Goal: Task Accomplishment & Management: Manage account settings

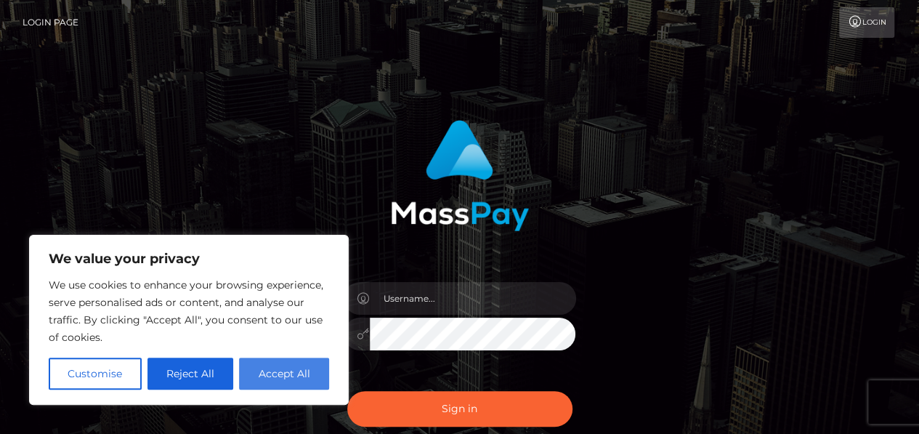
click at [293, 378] on button "Accept All" at bounding box center [284, 373] width 90 height 32
checkbox input "true"
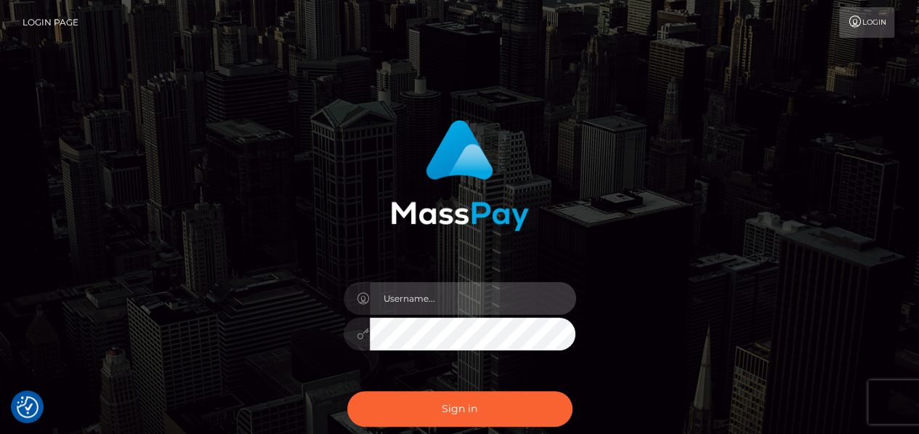
click at [436, 307] on input "text" at bounding box center [473, 298] width 206 height 33
type input "dirty.feet.0f.9@gmail.com"
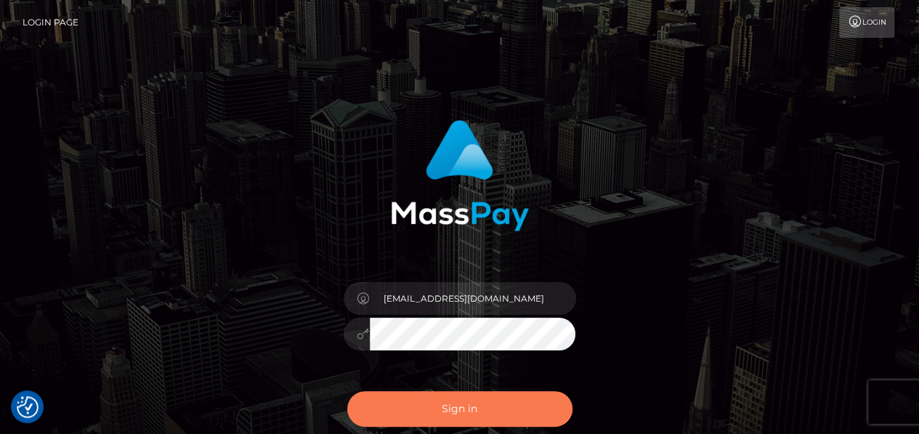
click at [496, 412] on button "Sign in" at bounding box center [459, 409] width 225 height 36
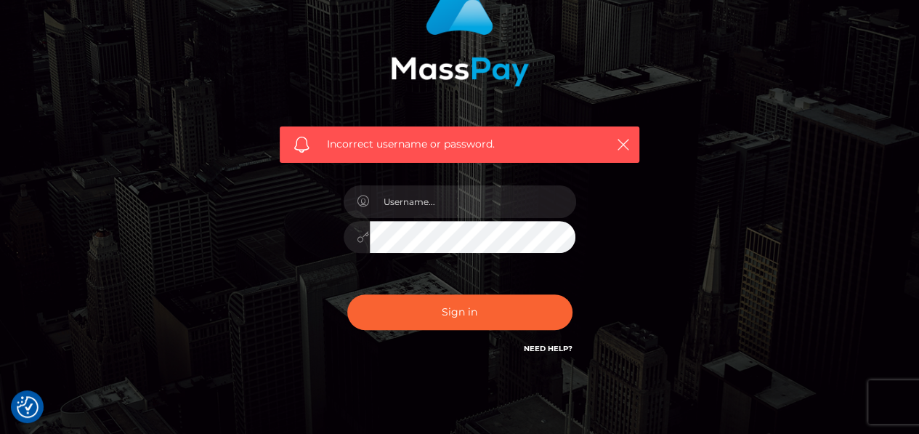
scroll to position [158, 0]
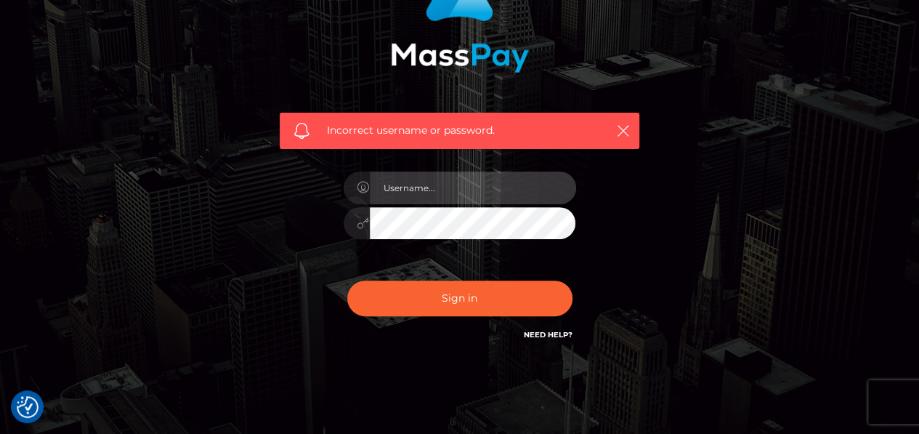
click at [445, 180] on input "text" at bounding box center [473, 187] width 206 height 33
type input "DirtyFeetEst2025"
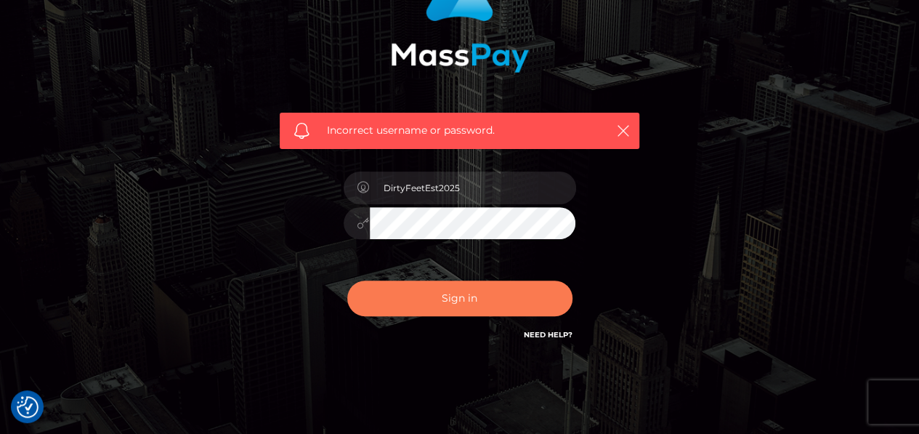
click at [500, 291] on button "Sign in" at bounding box center [459, 298] width 225 height 36
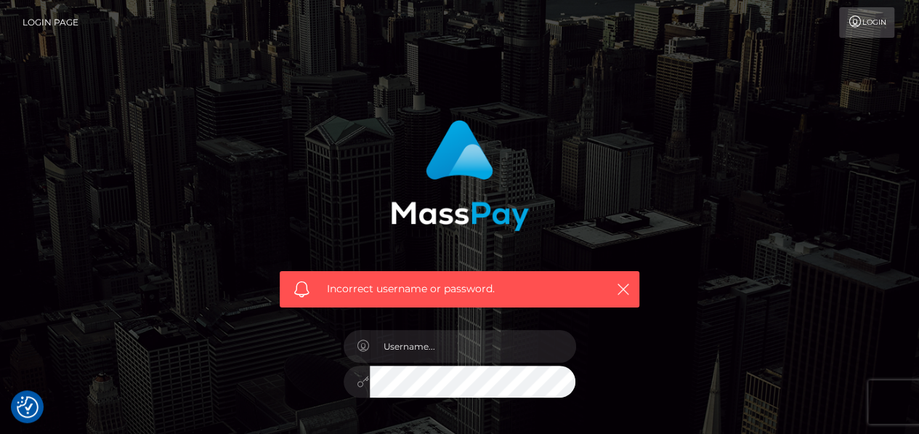
scroll to position [201, 0]
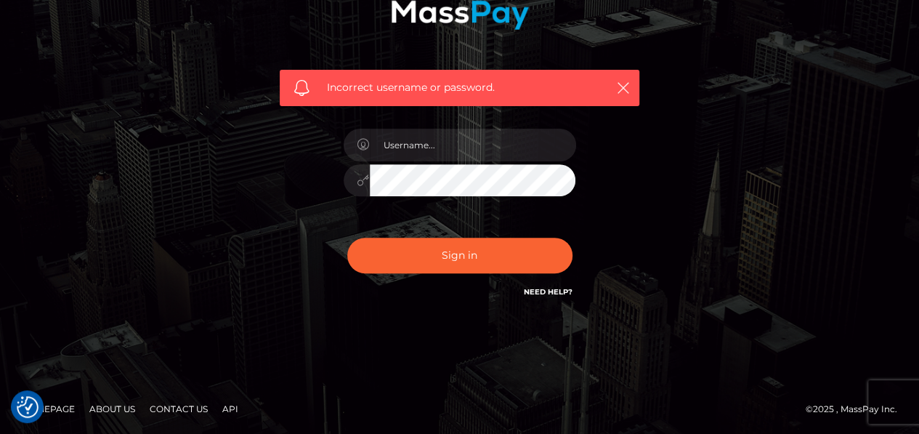
click at [170, 406] on link "Contact Us" at bounding box center [179, 408] width 70 height 23
click at [748, 291] on div "Incorrect username or password." at bounding box center [460, 117] width 828 height 418
click at [176, 413] on link "Contact Us" at bounding box center [179, 408] width 70 height 23
click at [556, 287] on link "Need Help?" at bounding box center [548, 291] width 49 height 9
click at [680, 230] on div "Incorrect username or password." at bounding box center [460, 117] width 828 height 418
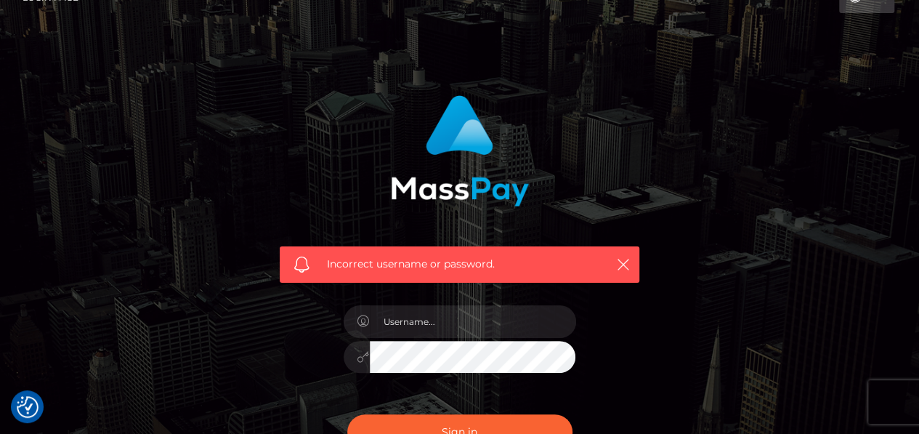
scroll to position [0, 0]
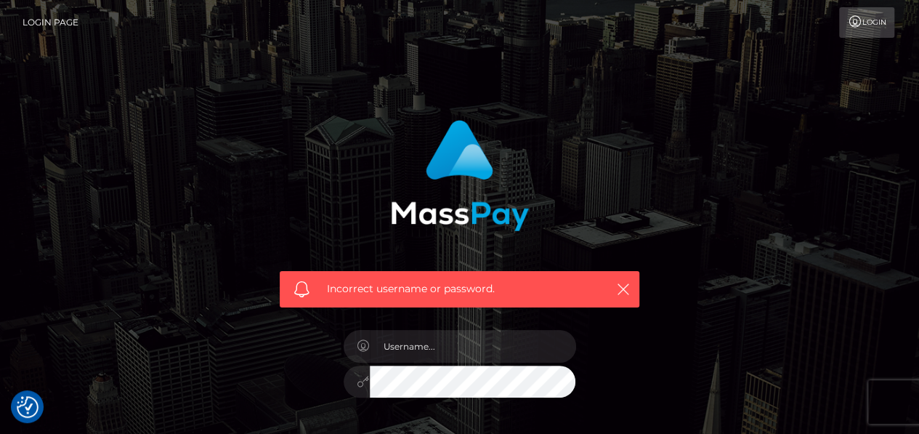
click at [869, 20] on link "Login" at bounding box center [866, 22] width 55 height 31
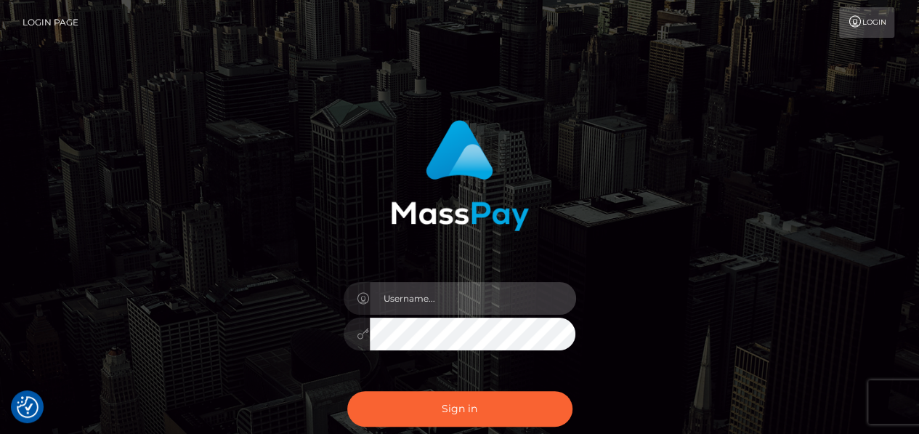
click at [510, 299] on input "text" at bounding box center [473, 298] width 206 height 33
type input "[EMAIL_ADDRESS][DOMAIN_NAME]"
click at [347, 391] on button "Sign in" at bounding box center [459, 409] width 225 height 36
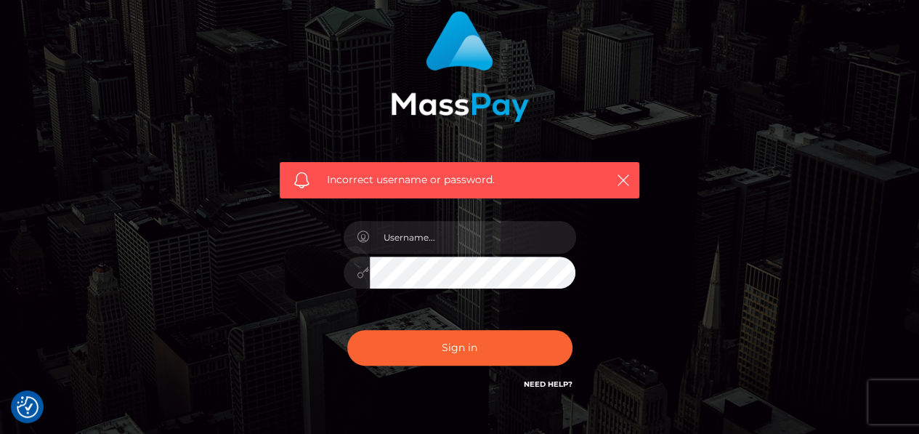
scroll to position [129, 0]
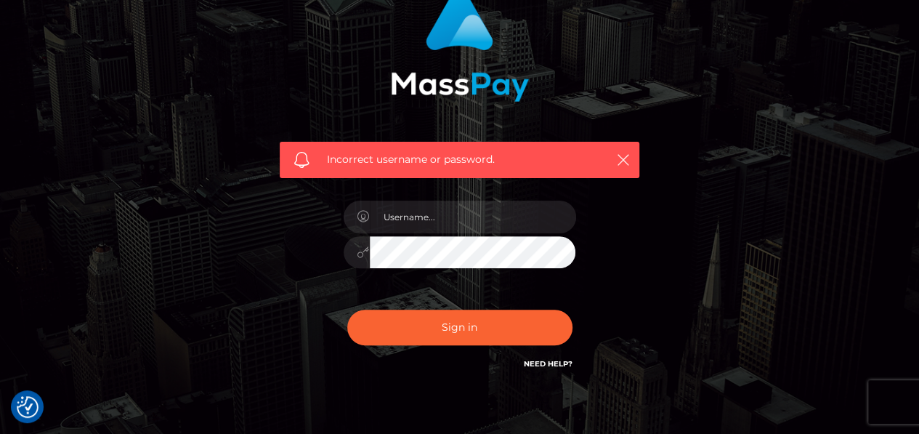
click at [477, 234] on div at bounding box center [460, 245] width 254 height 111
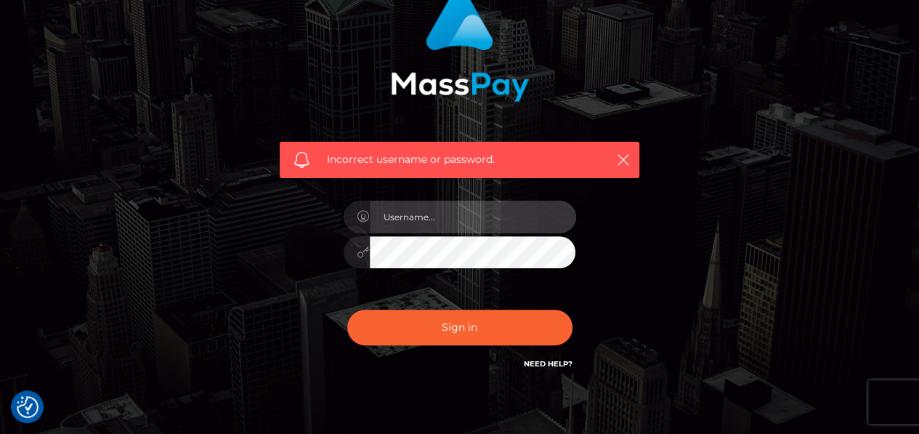
click at [461, 217] on input "text" at bounding box center [473, 217] width 206 height 33
click at [405, 220] on input "Dirty Feet" at bounding box center [473, 217] width 206 height 33
click at [449, 212] on input "DirtyFeet" at bounding box center [473, 217] width 206 height 33
type input "DirtyFeetEst2025"
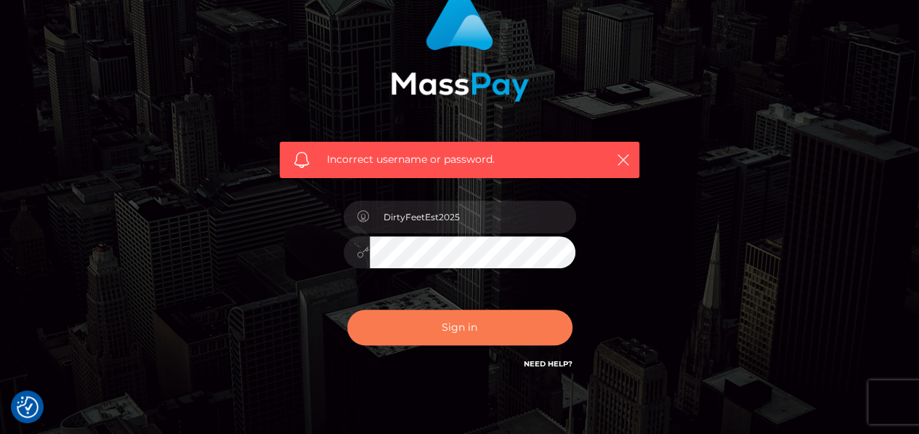
click at [489, 320] on button "Sign in" at bounding box center [459, 327] width 225 height 36
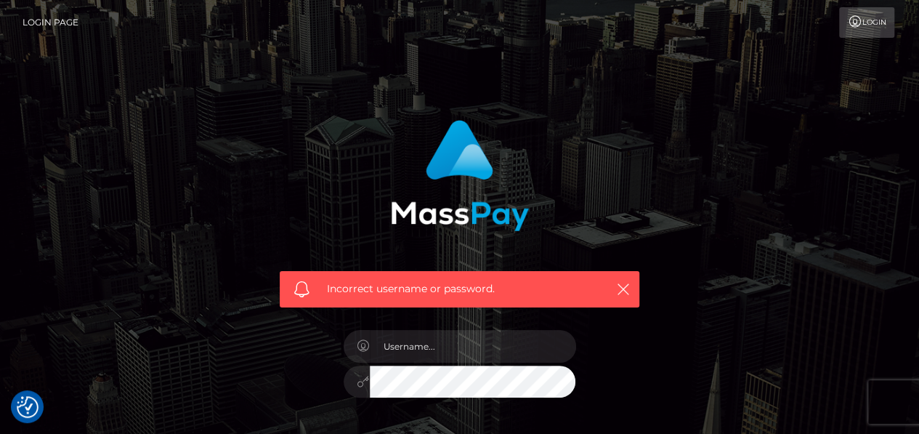
scroll to position [201, 0]
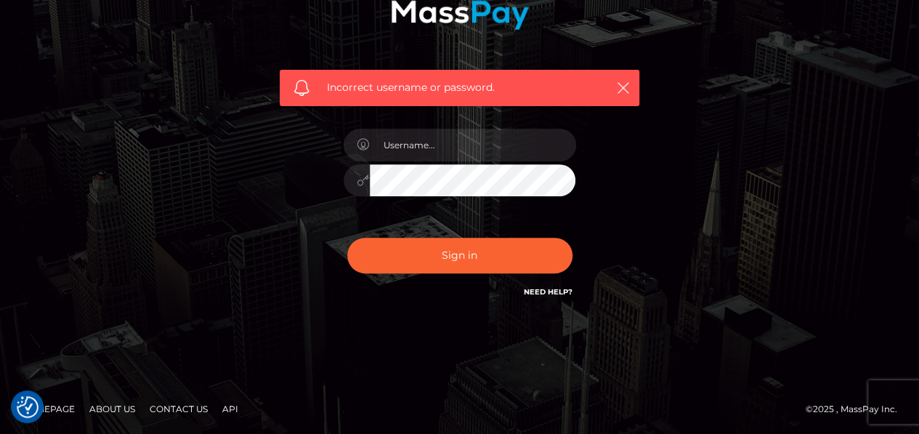
click at [64, 412] on link "Homepage" at bounding box center [48, 408] width 65 height 23
